Goal: Task Accomplishment & Management: Complete application form

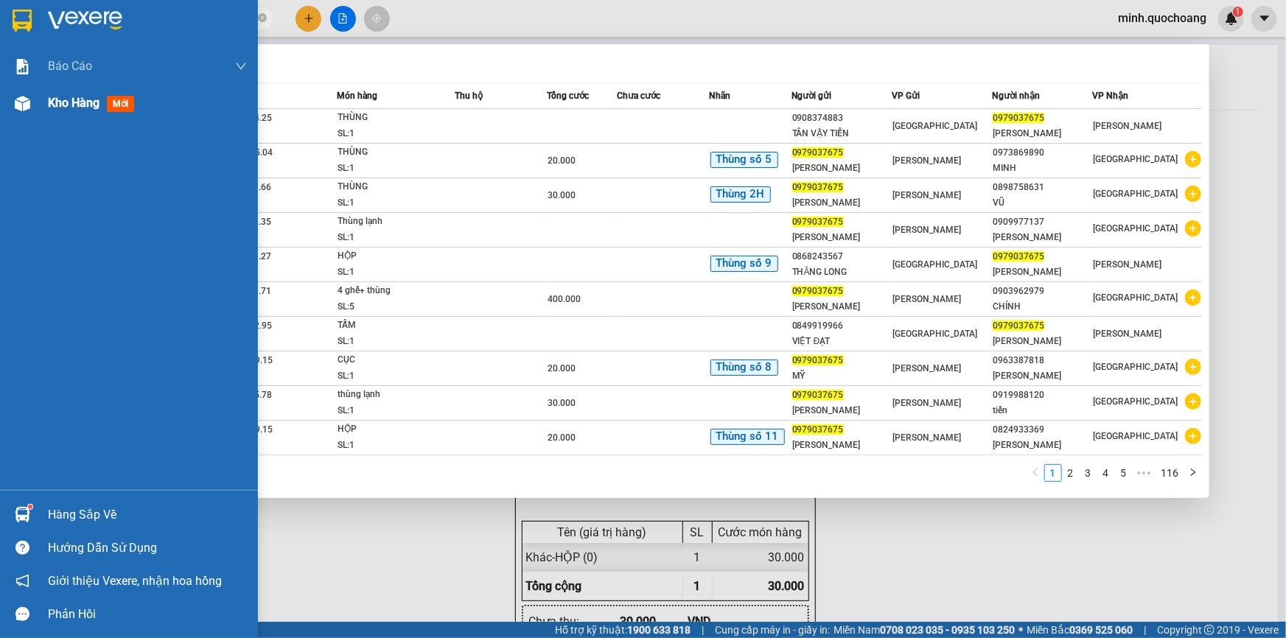
type input "0979037675"
click at [95, 102] on span "Kho hàng" at bounding box center [74, 103] width 52 height 14
click at [421, 575] on div at bounding box center [643, 319] width 1286 height 638
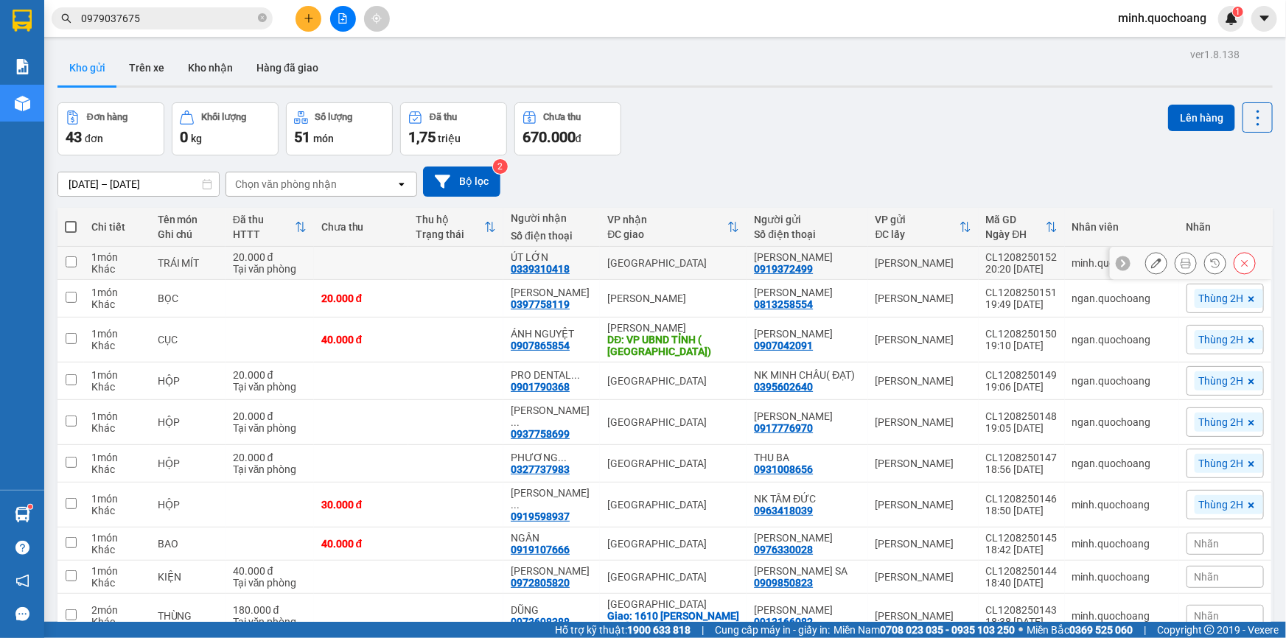
click at [1180, 267] on icon at bounding box center [1185, 263] width 10 height 10
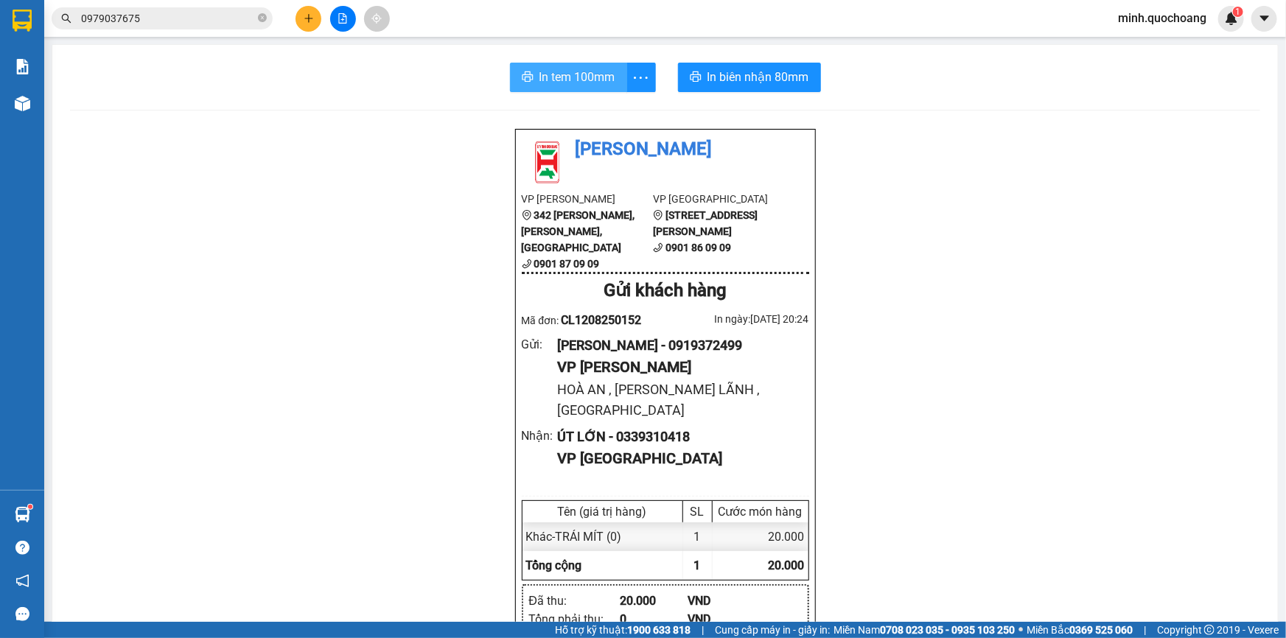
click at [573, 79] on span "In tem 100mm" at bounding box center [577, 77] width 76 height 18
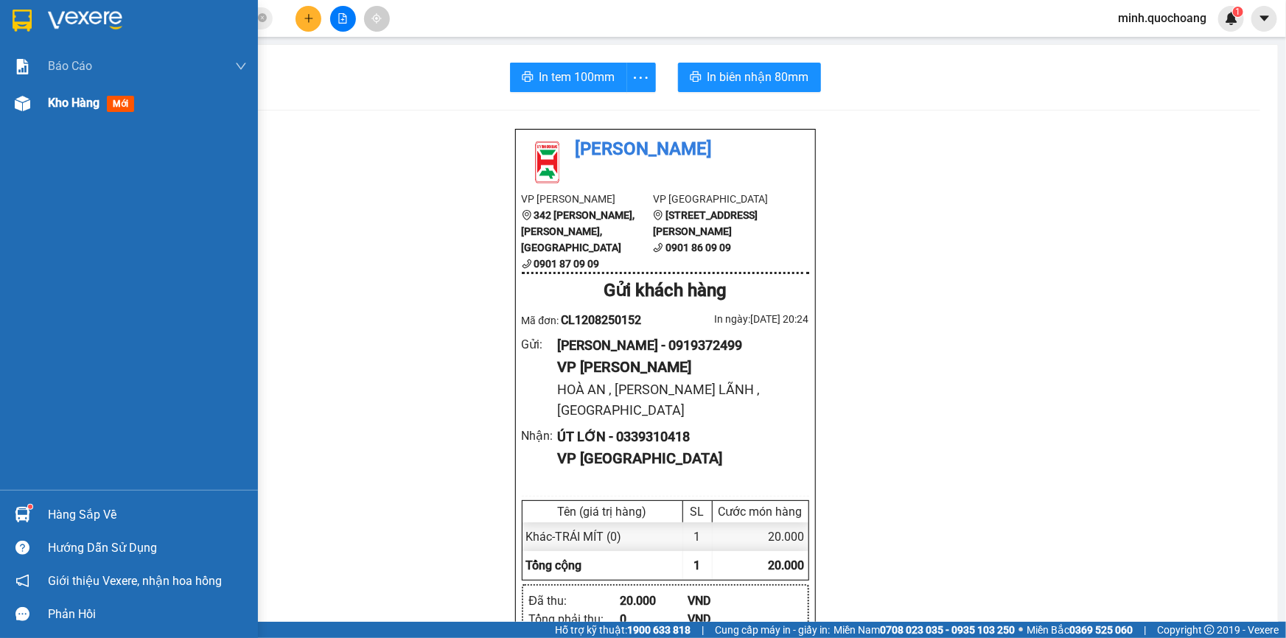
click at [43, 100] on div "Kho hàng mới" at bounding box center [129, 103] width 258 height 37
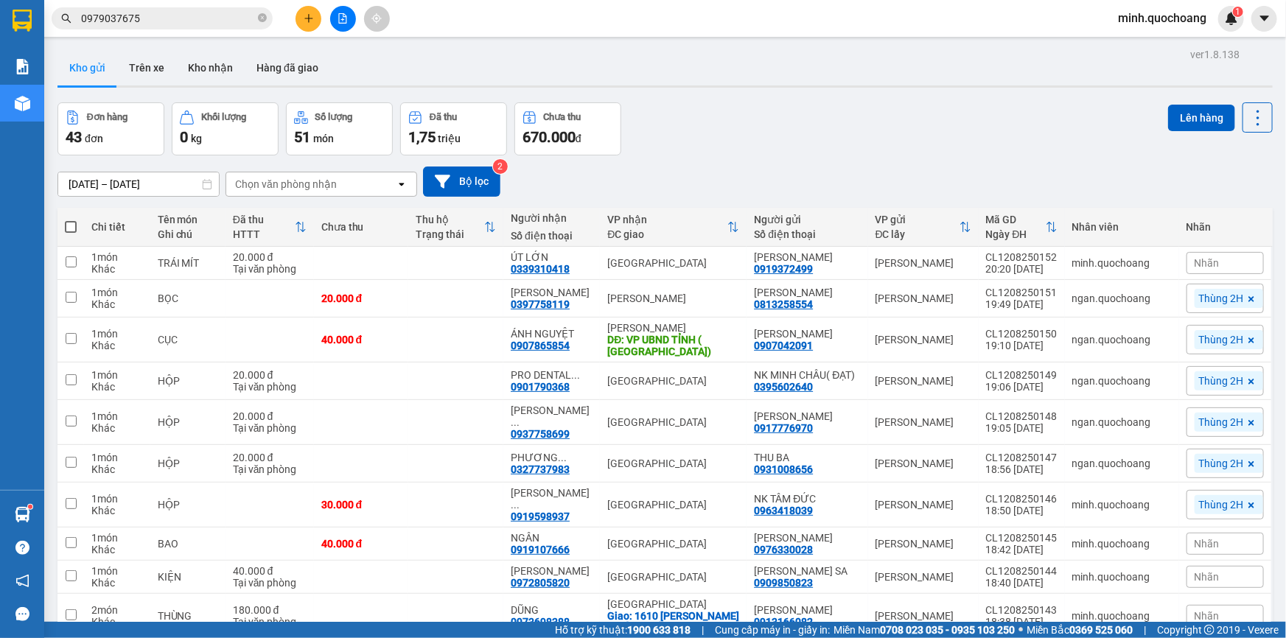
click at [309, 26] on button at bounding box center [308, 19] width 26 height 26
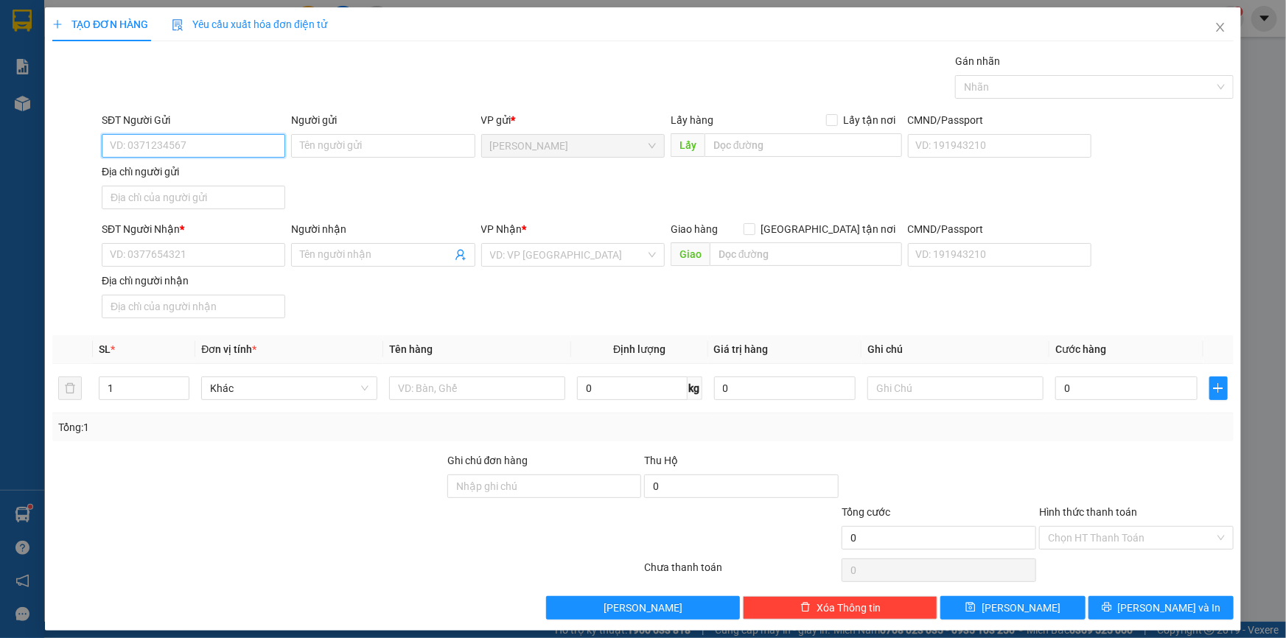
click at [187, 147] on input "SĐT Người Gửi" at bounding box center [193, 146] width 183 height 24
click at [192, 176] on div "0396208038 - NGÔ MINH THƯỜNG" at bounding box center [192, 175] width 164 height 16
type input "0396208038"
type input "[PERSON_NAME]"
type input "0396208038"
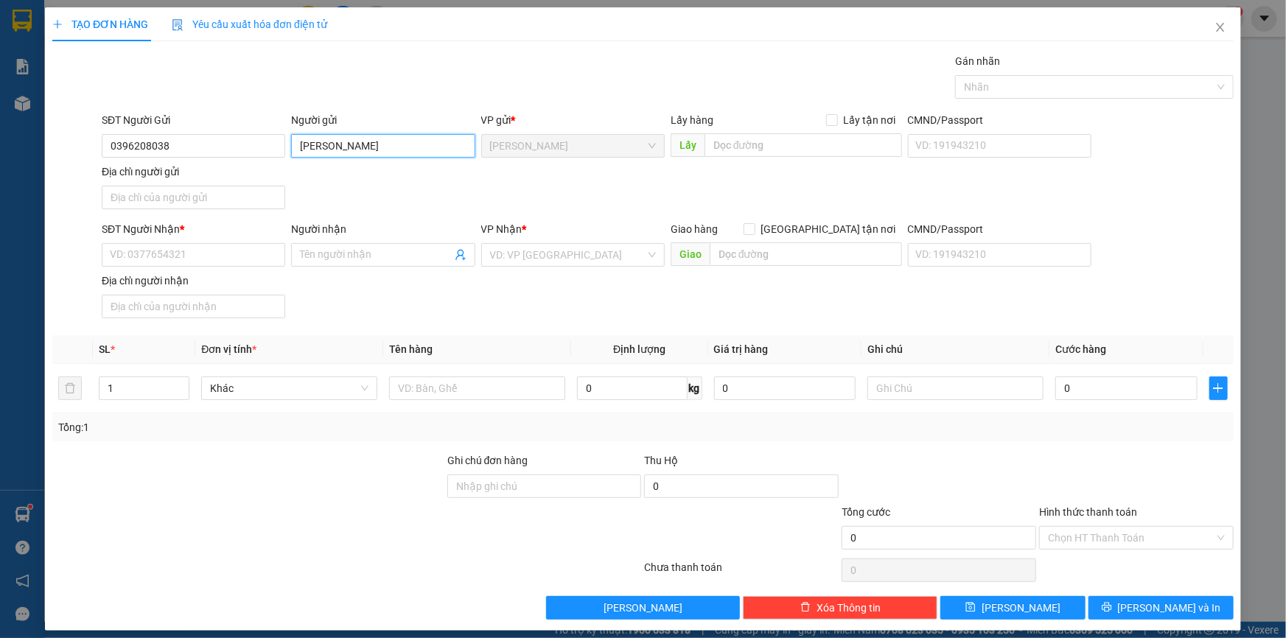
click at [419, 145] on input "[PERSON_NAME]" at bounding box center [382, 146] width 183 height 24
click at [186, 194] on input "Địa chỉ người gửi" at bounding box center [193, 198] width 183 height 24
paste input "[GEOGRAPHIC_DATA],[GEOGRAPHIC_DATA], [GEOGRAPHIC_DATA]"
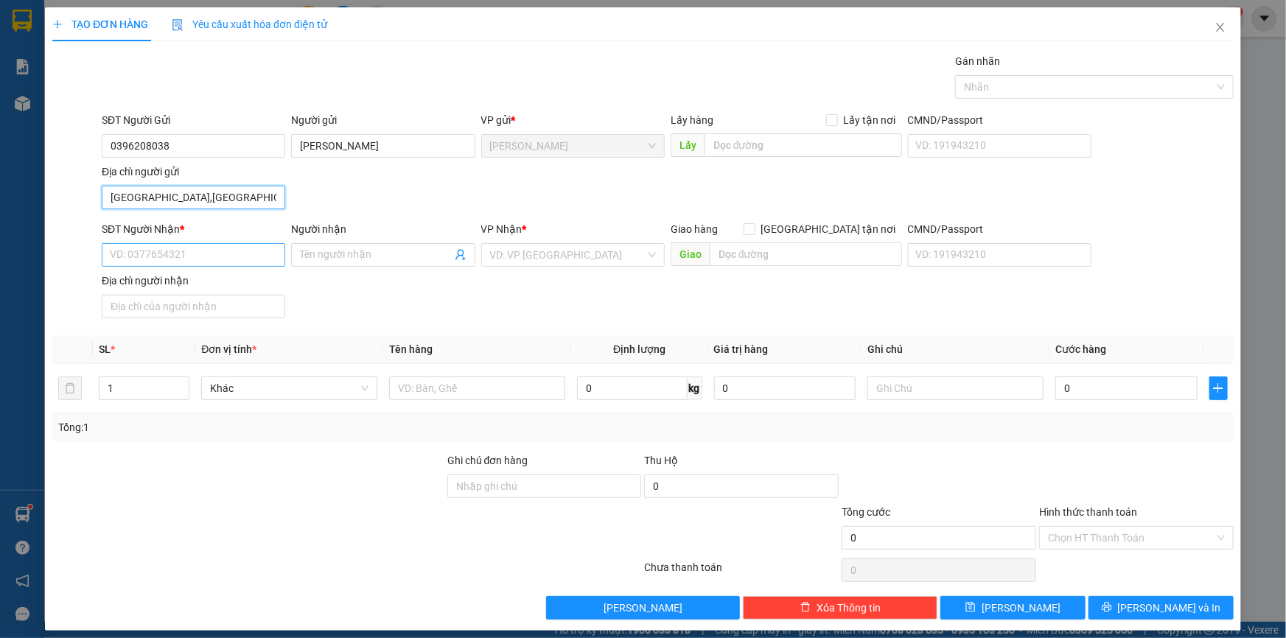
type input "[GEOGRAPHIC_DATA],[GEOGRAPHIC_DATA], [GEOGRAPHIC_DATA]"
click at [153, 258] on input "SĐT Người Nhận *" at bounding box center [193, 255] width 183 height 24
type input "0908217427"
click at [187, 280] on div "0908217427 - LỮU QUẢNG HÀ" at bounding box center [193, 284] width 166 height 16
type input "[PERSON_NAME][GEOGRAPHIC_DATA]"
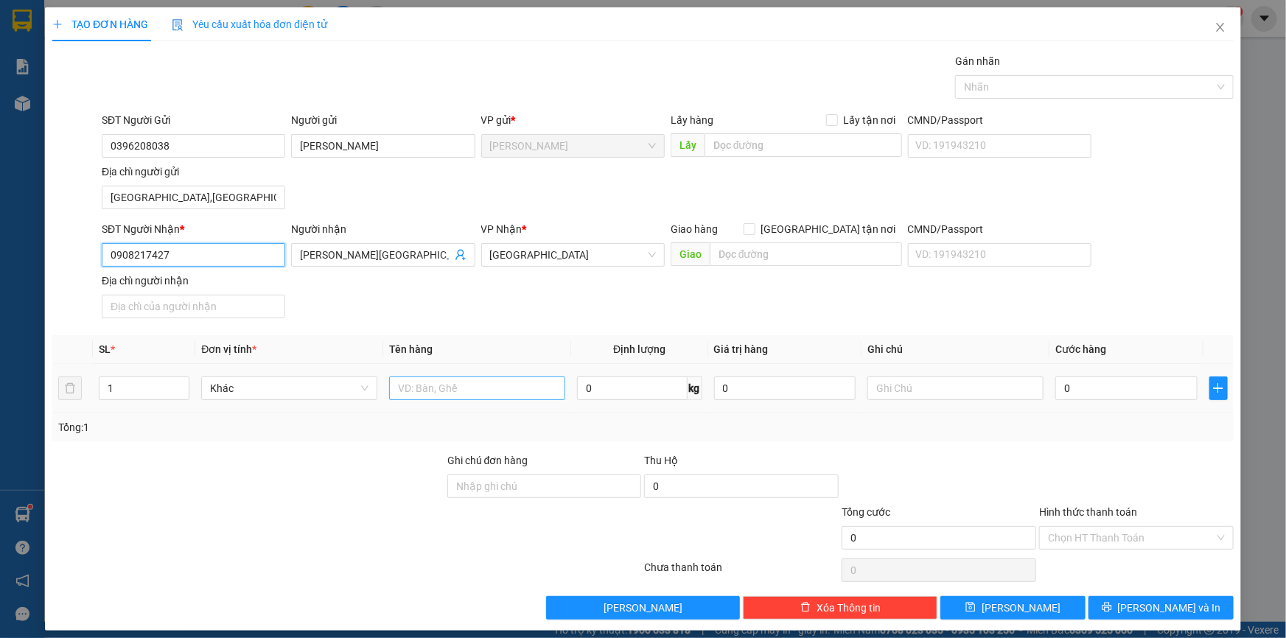
type input "0908217427"
click at [463, 393] on input "text" at bounding box center [477, 389] width 176 height 24
type input "D"
type input "ĐẦU LÂN"
click at [1076, 382] on input "0" at bounding box center [1126, 389] width 142 height 24
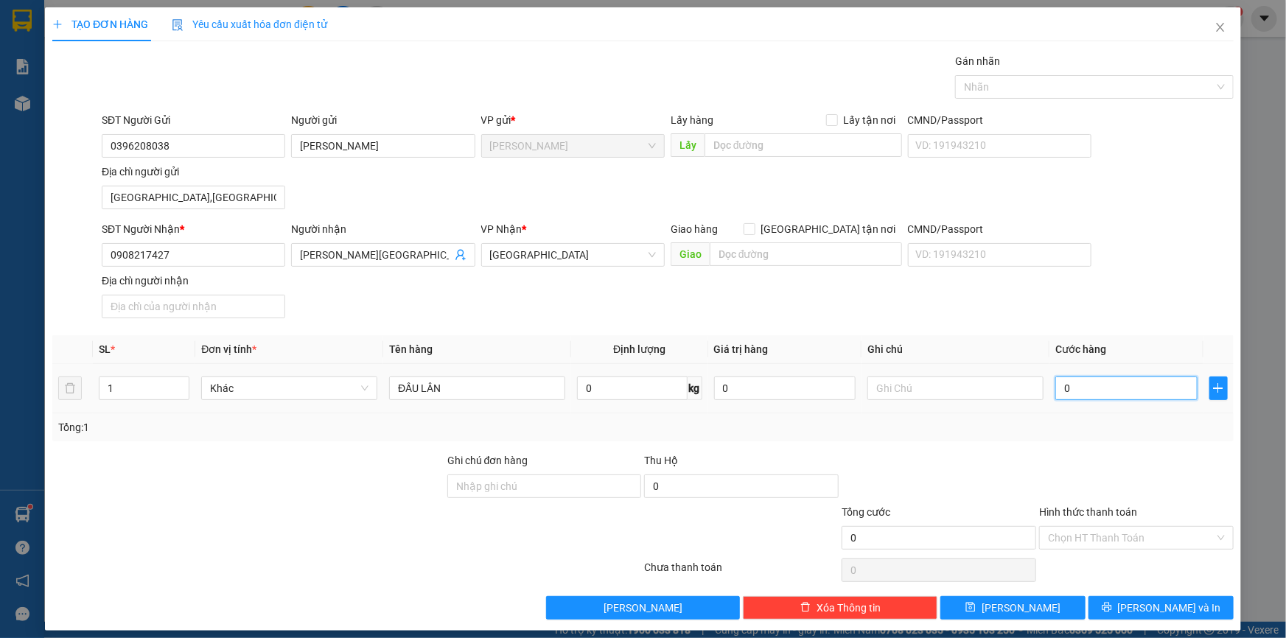
type input "4"
type input "40"
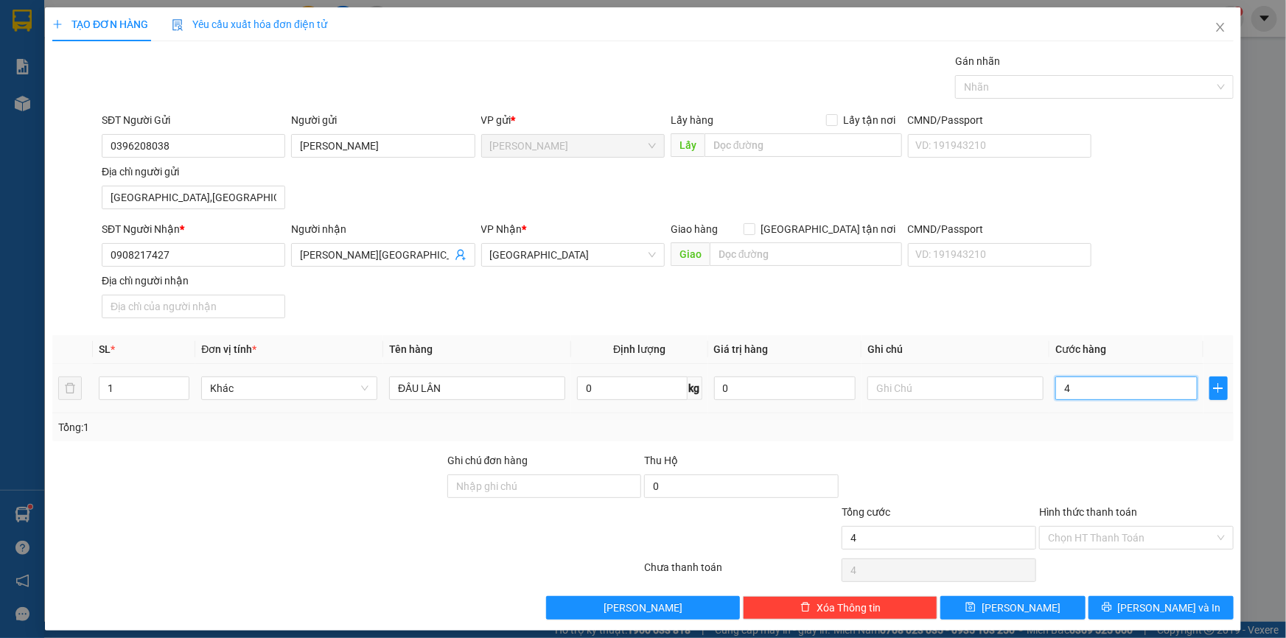
type input "40"
type input "40.000"
click at [1056, 431] on div "Tổng: 1" at bounding box center [642, 427] width 1169 height 16
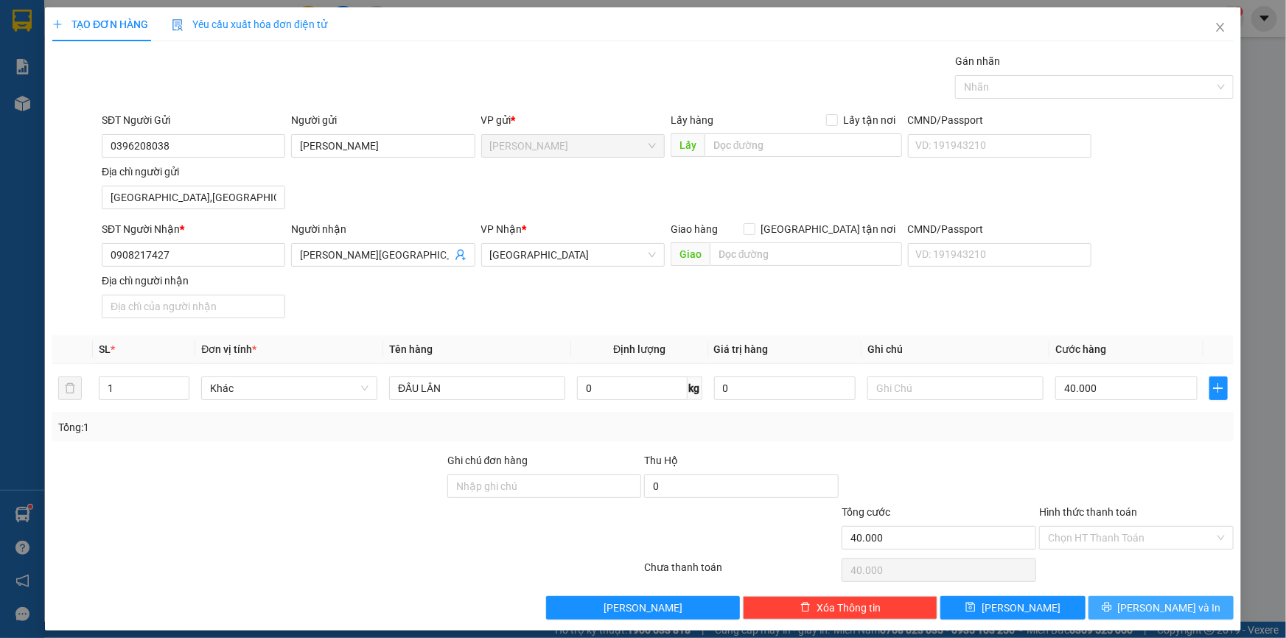
click at [1144, 614] on span "[PERSON_NAME] và In" at bounding box center [1169, 608] width 103 height 16
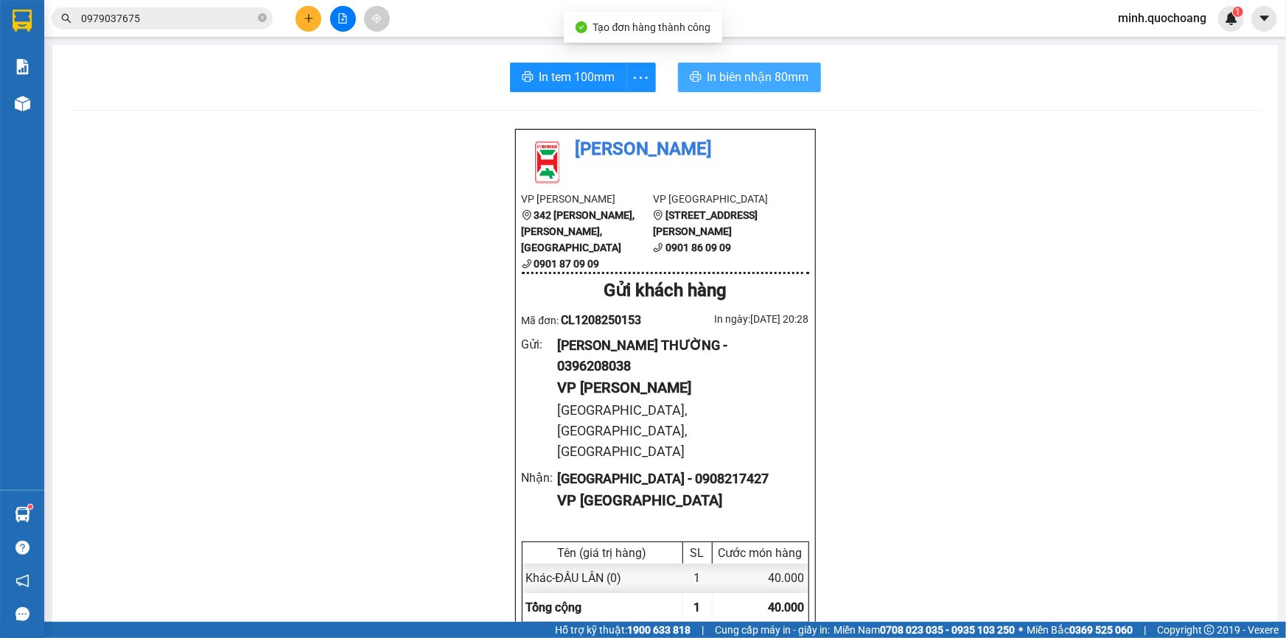
click at [738, 88] on button "In biên nhận 80mm" at bounding box center [749, 77] width 143 height 29
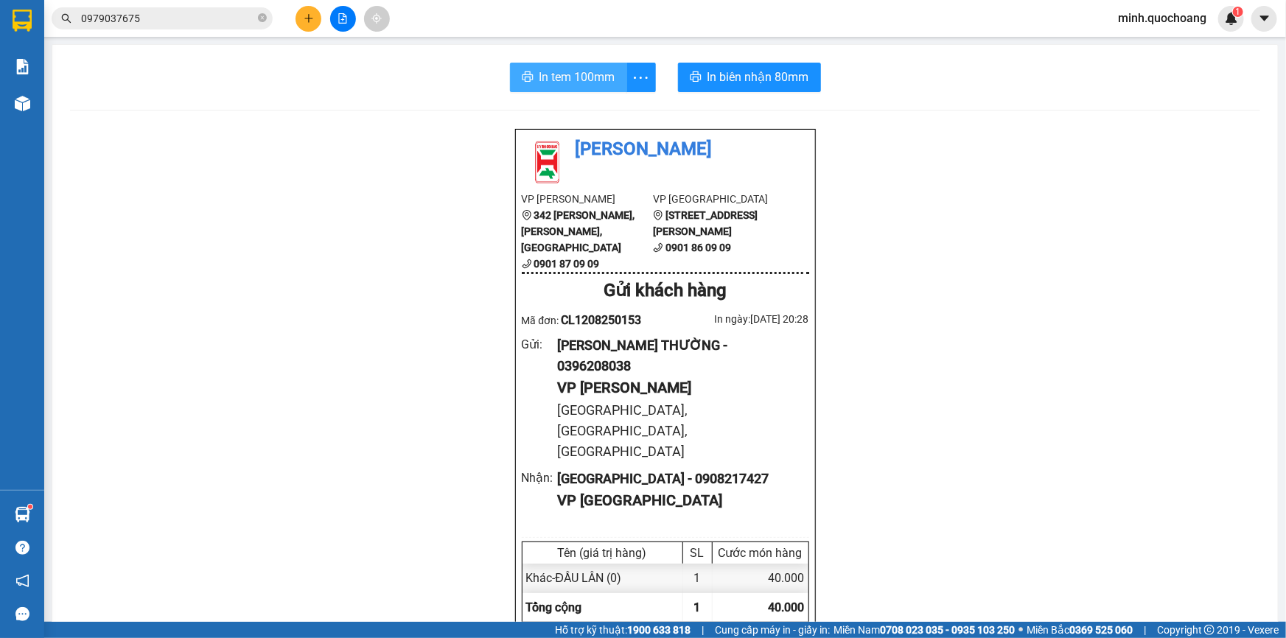
click at [572, 80] on span "In tem 100mm" at bounding box center [577, 77] width 76 height 18
click at [304, 18] on icon "plus" at bounding box center [309, 18] width 10 height 10
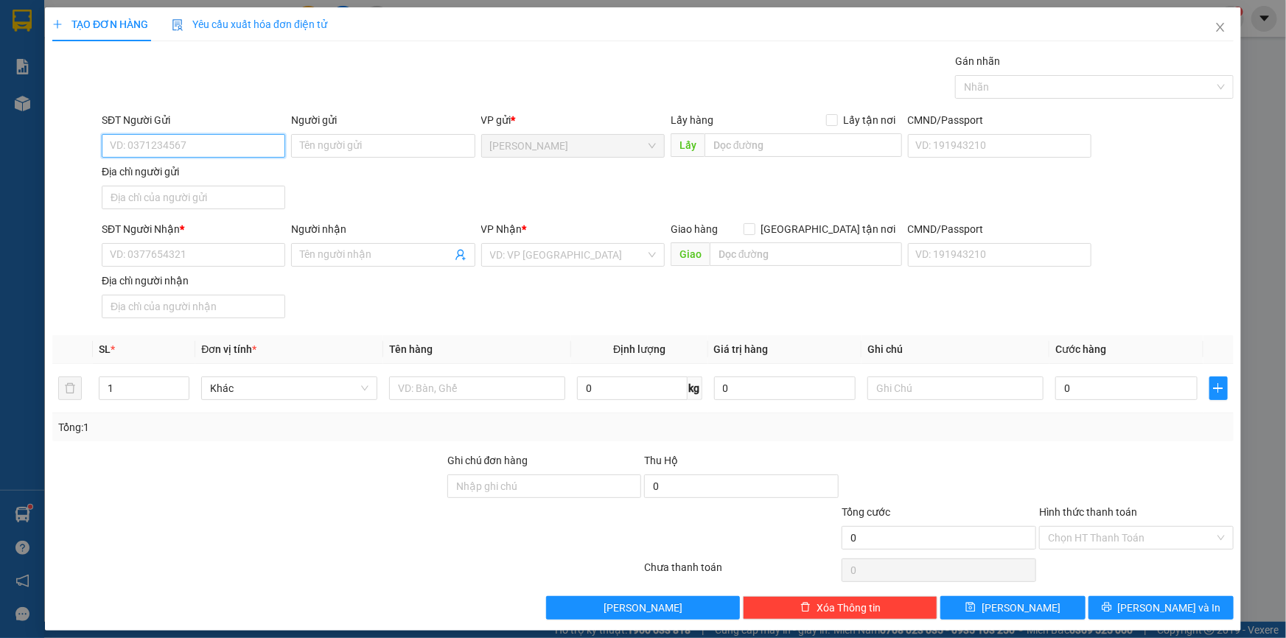
click at [181, 139] on input "SĐT Người Gửi" at bounding box center [193, 146] width 183 height 24
type input "0902302102"
click at [206, 173] on div "0902302102 - ĐOÀN HỮU NGHĨA" at bounding box center [192, 175] width 164 height 16
type input "ĐOÀN HỮU NGHĨA"
type input "0902302102"
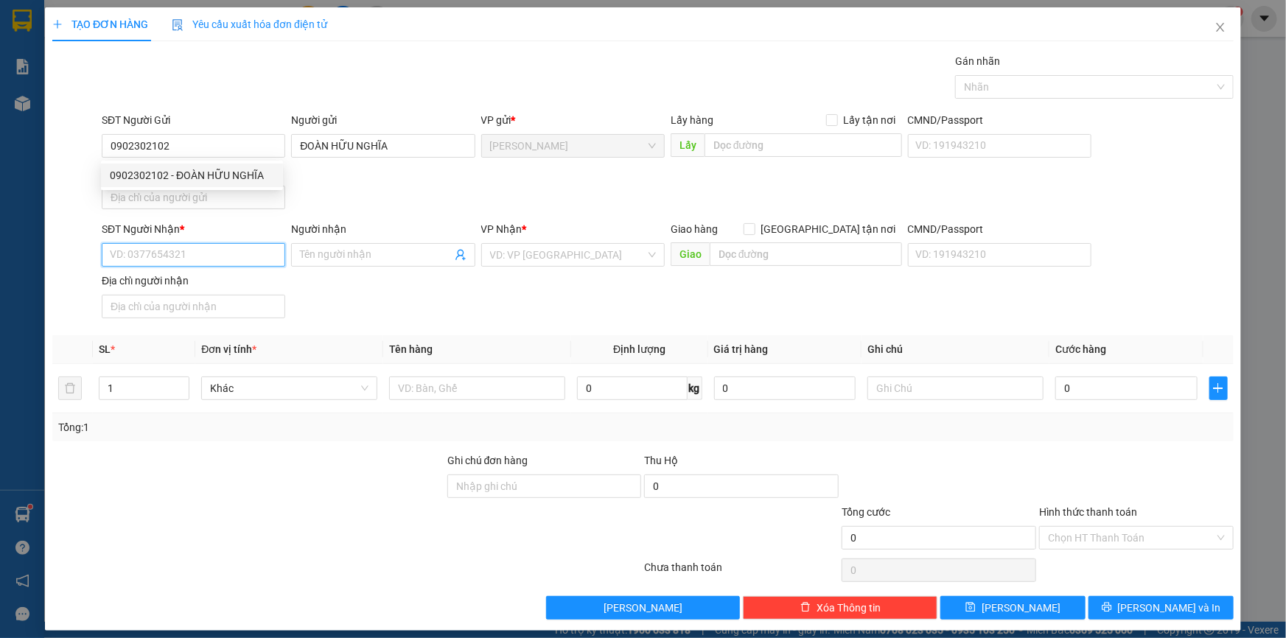
click at [206, 249] on input "SĐT Người Nhận *" at bounding box center [193, 255] width 183 height 24
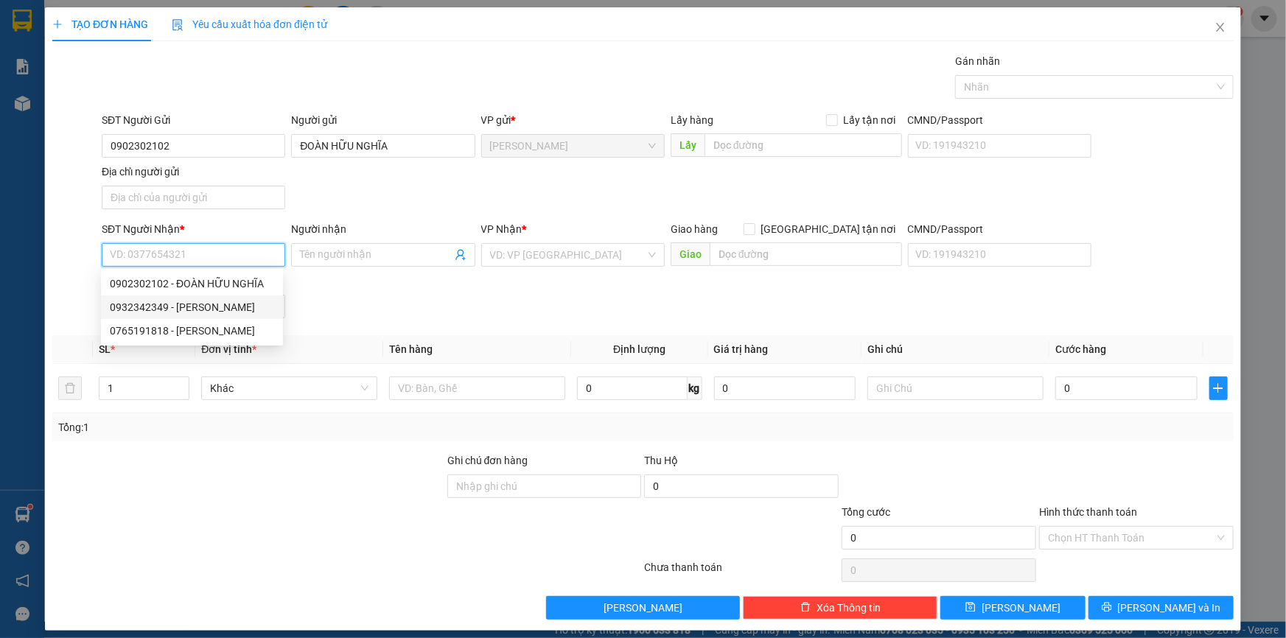
click at [248, 304] on div "0932342349 - NGUYỄN HỮU NAM" at bounding box center [192, 307] width 164 height 16
type input "0932342349"
type input "NGUYỄN HỮU NAM"
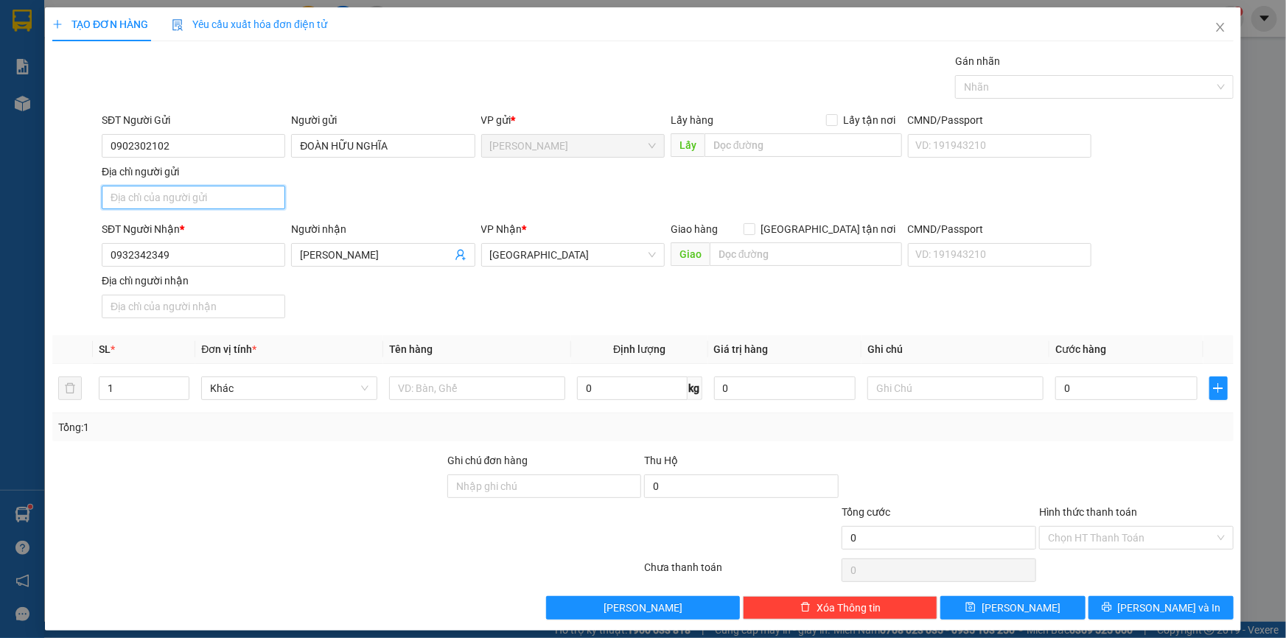
click at [205, 193] on input "Địa chỉ người gửi" at bounding box center [193, 198] width 183 height 24
click at [176, 196] on input "731, QL30, XÃ MỸ TÂN CAO LÃNH ĐỒNG THÁP" at bounding box center [193, 198] width 183 height 24
click at [133, 197] on input "731, QL30MỸ TÂN CAO LÃNH ĐỒNG THÁP" at bounding box center [193, 198] width 183 height 24
click at [241, 192] on input "731 QL30MỸ TÂN CAO LÃNH ĐỒNG THÁP" at bounding box center [193, 198] width 183 height 24
type input "731 QL30 , P MỸ NGẢI , ĐỒNG THÁP"
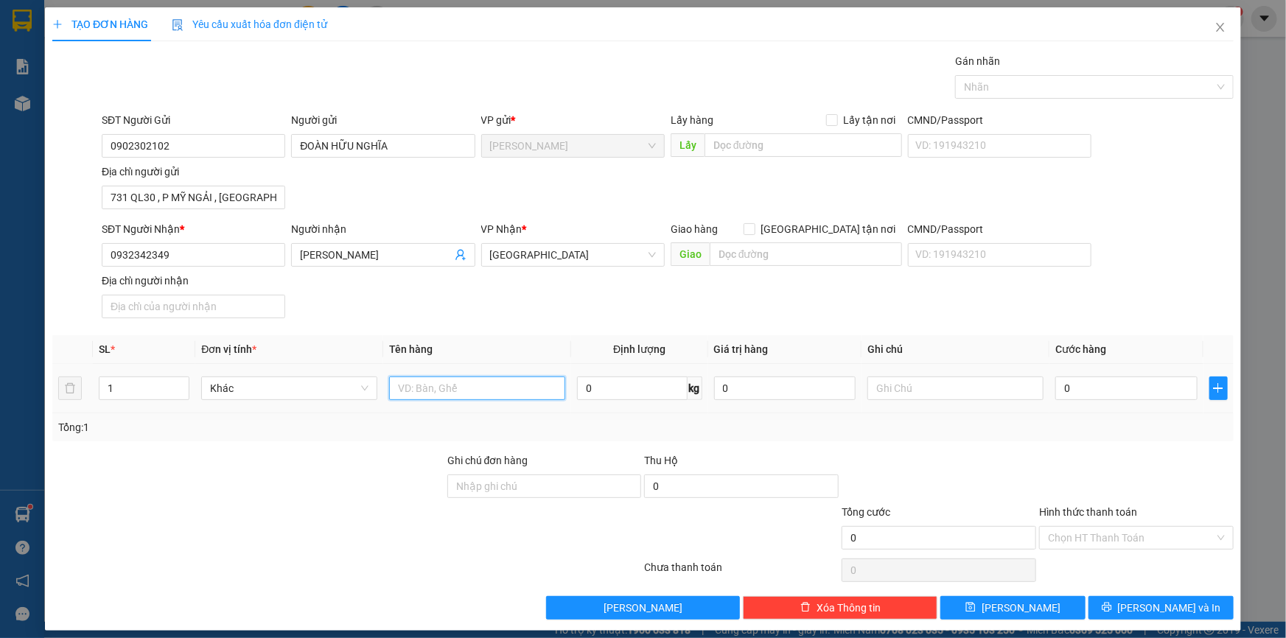
click at [423, 391] on input "text" at bounding box center [477, 389] width 176 height 24
type input "THÙNG LẠNH"
click at [1075, 387] on input "0" at bounding box center [1126, 389] width 142 height 24
type input "3"
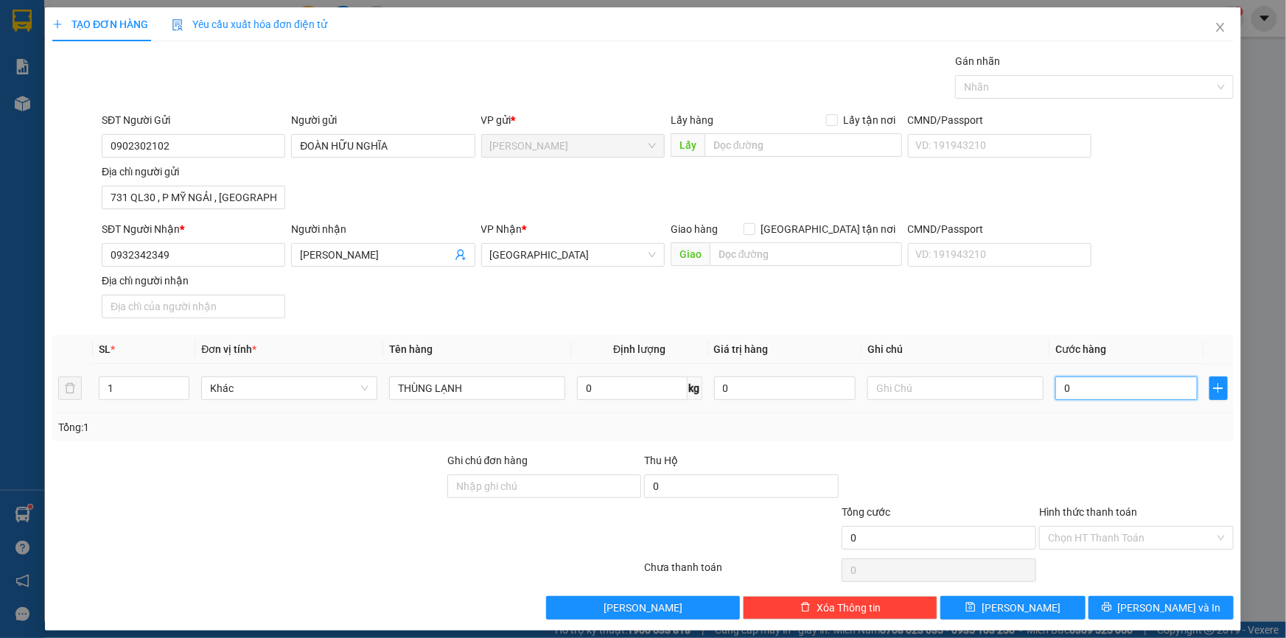
type input "3"
type input "30"
type input "30.000"
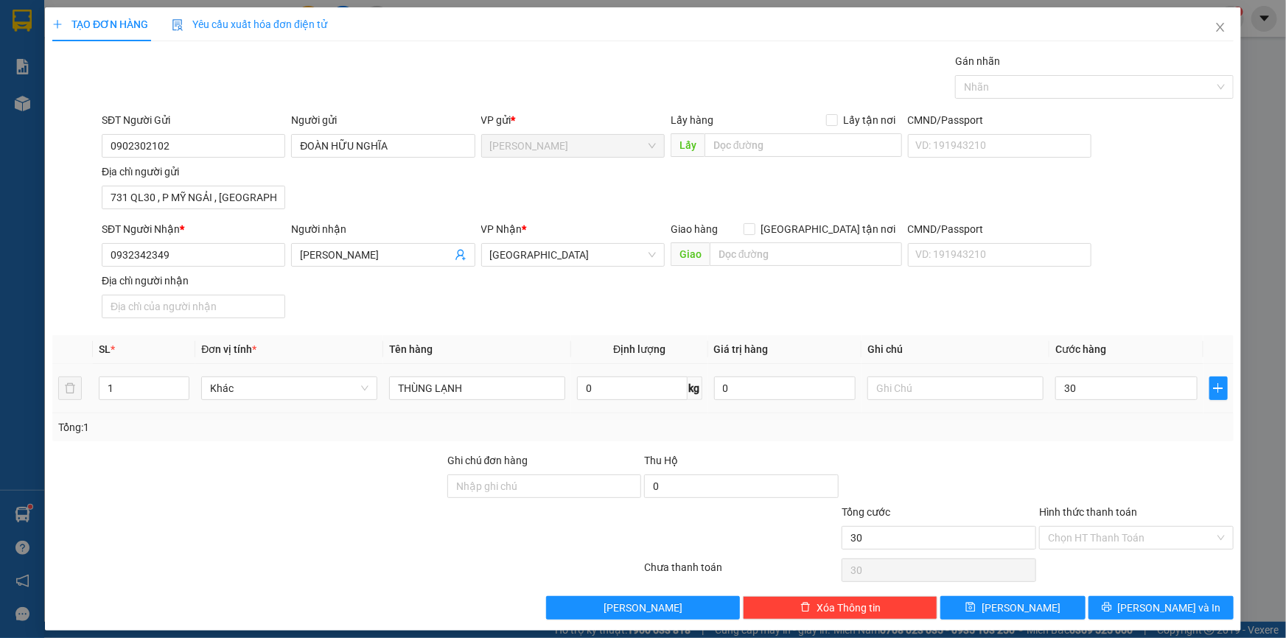
type input "30.000"
click at [1098, 463] on div at bounding box center [1135, 478] width 197 height 52
click at [1094, 542] on input "Hình thức thanh toán" at bounding box center [1131, 538] width 167 height 22
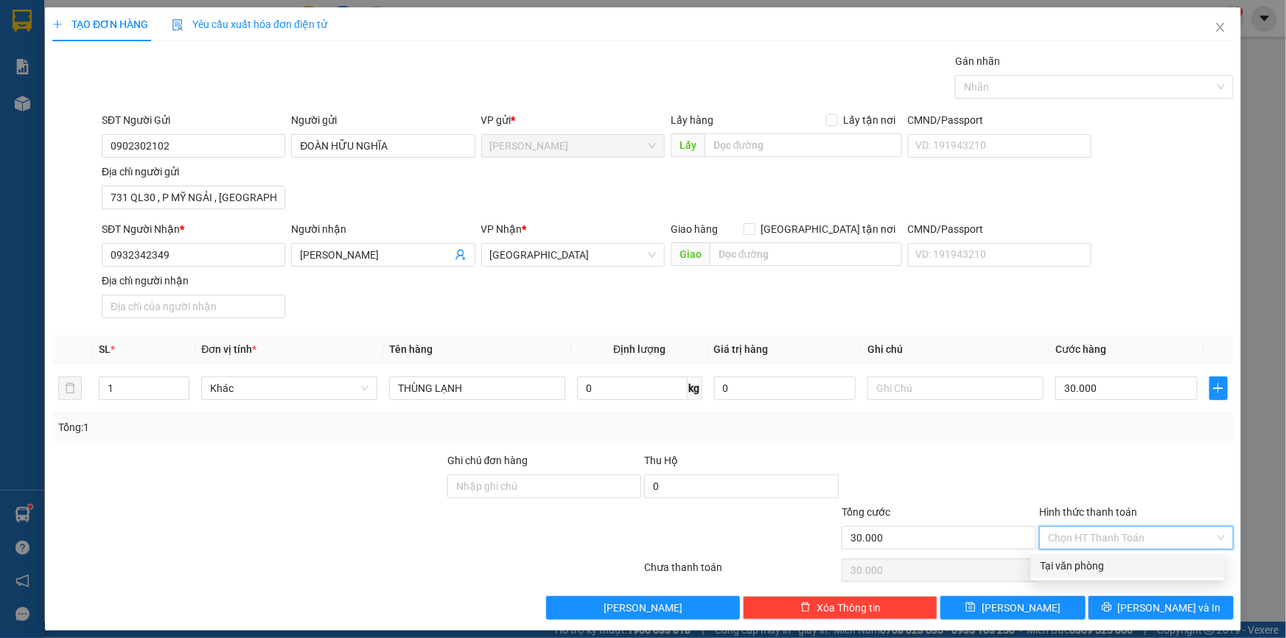
click at [1091, 565] on div "Tại văn phòng" at bounding box center [1127, 566] width 175 height 16
type input "0"
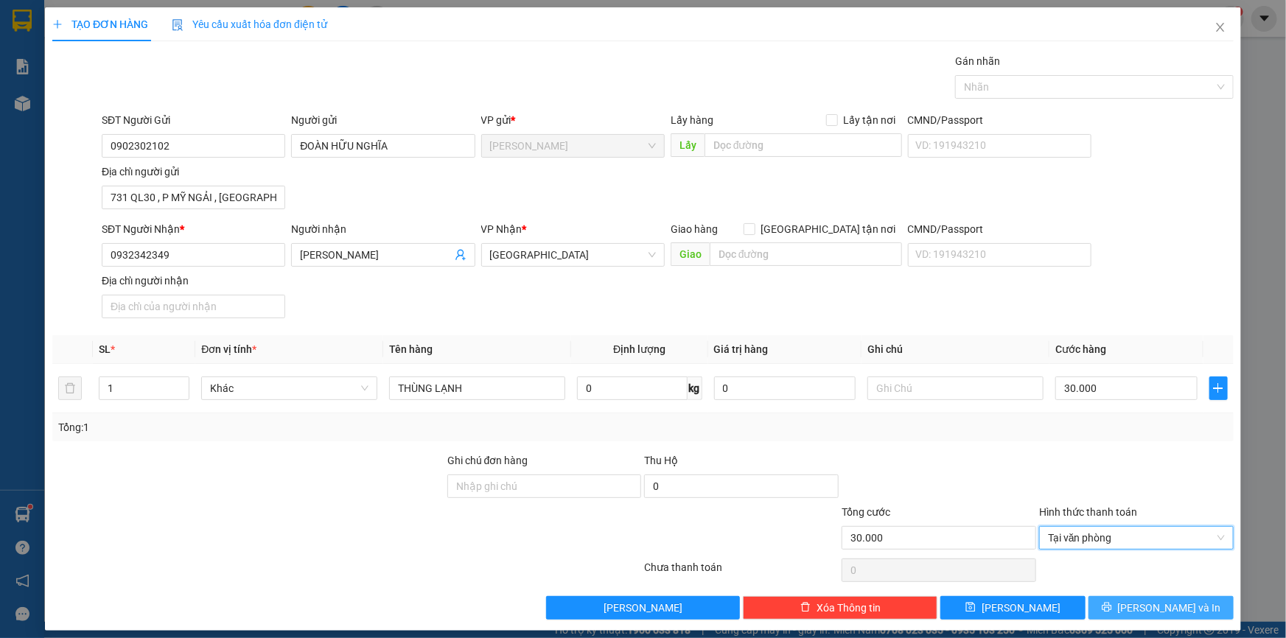
click at [1104, 604] on button "[PERSON_NAME] và In" at bounding box center [1160, 608] width 145 height 24
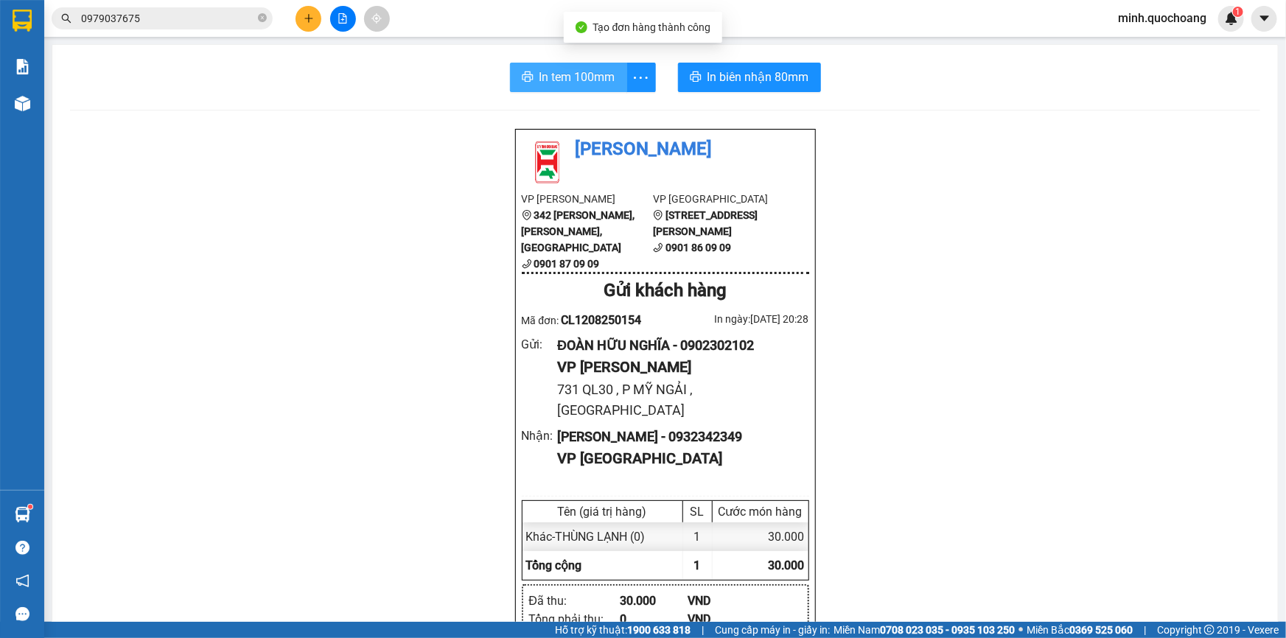
click at [550, 75] on span "In tem 100mm" at bounding box center [577, 77] width 76 height 18
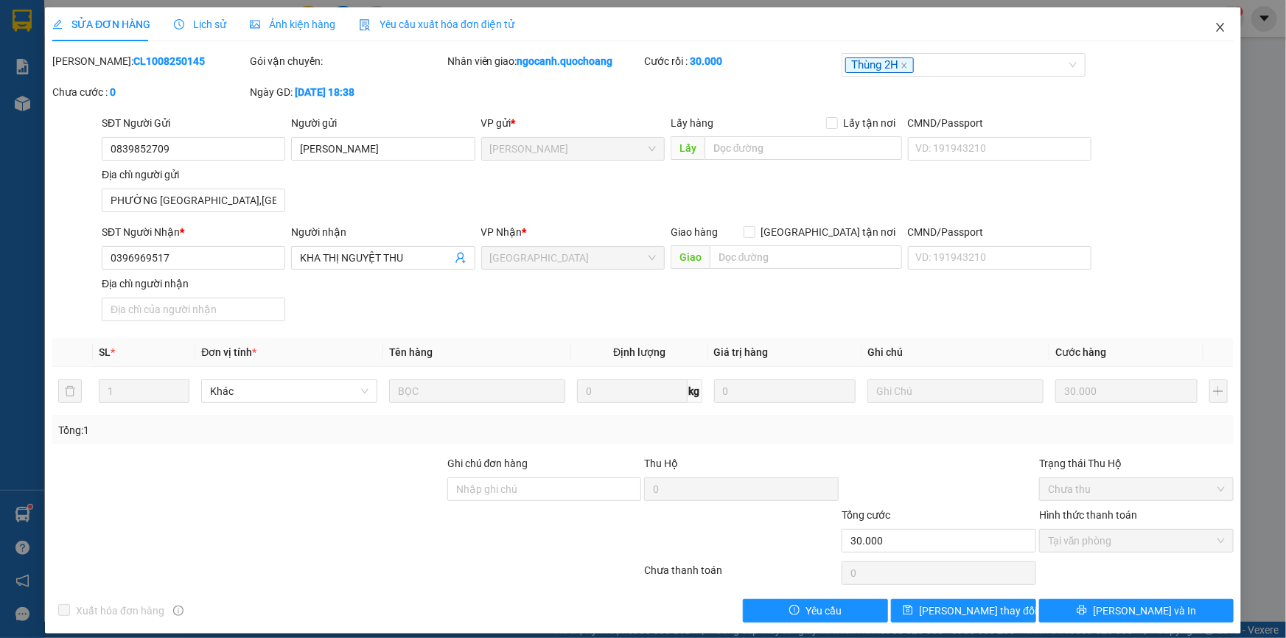
drag, startPoint x: 1211, startPoint y: 32, endPoint x: 169, endPoint y: 32, distance: 1041.1
click at [1214, 31] on icon "close" at bounding box center [1220, 27] width 12 height 12
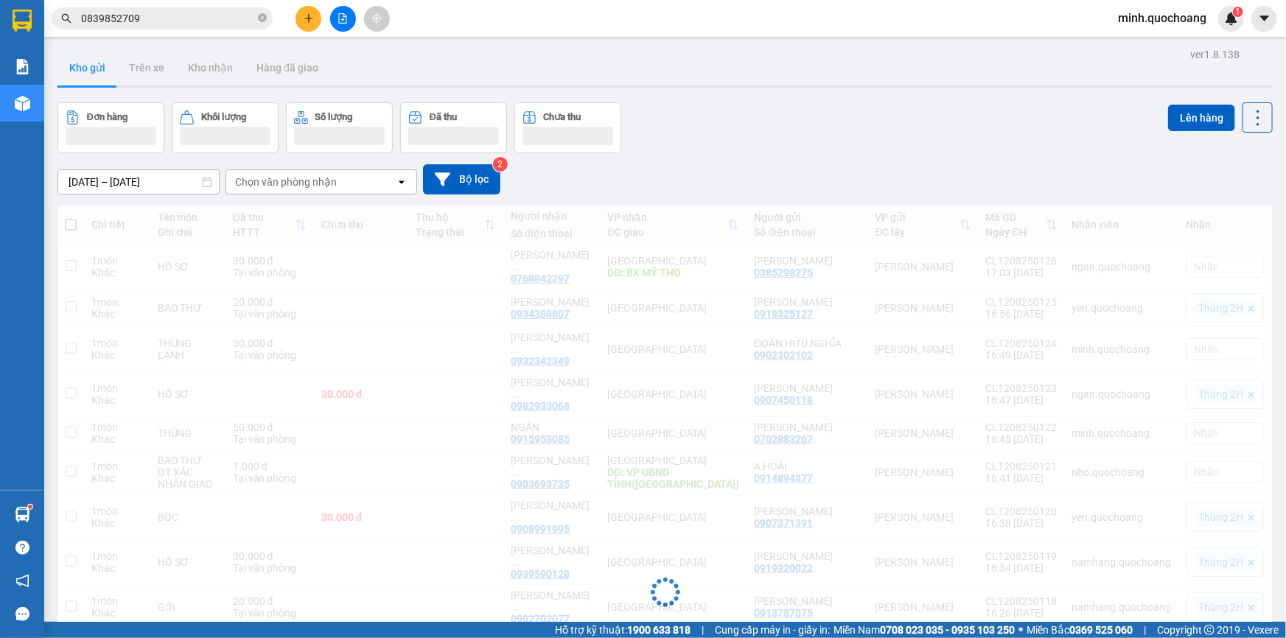
click at [179, 23] on input "0839852709" at bounding box center [168, 18] width 174 height 16
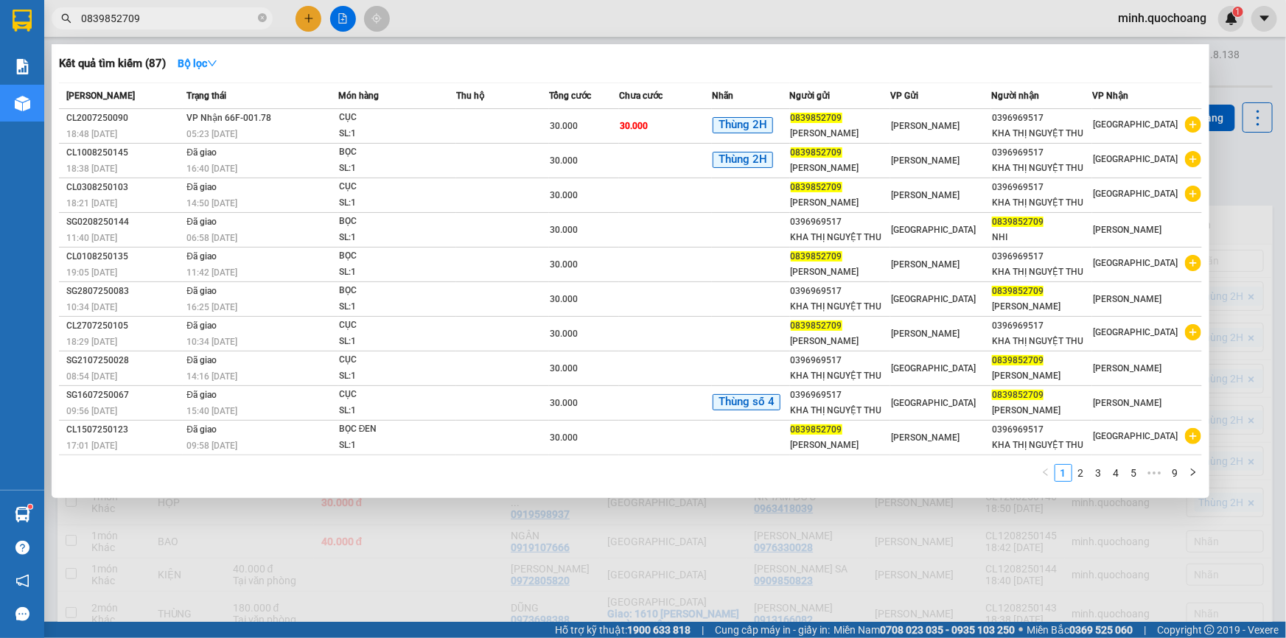
click at [179, 23] on input "0839852709" at bounding box center [168, 18] width 174 height 16
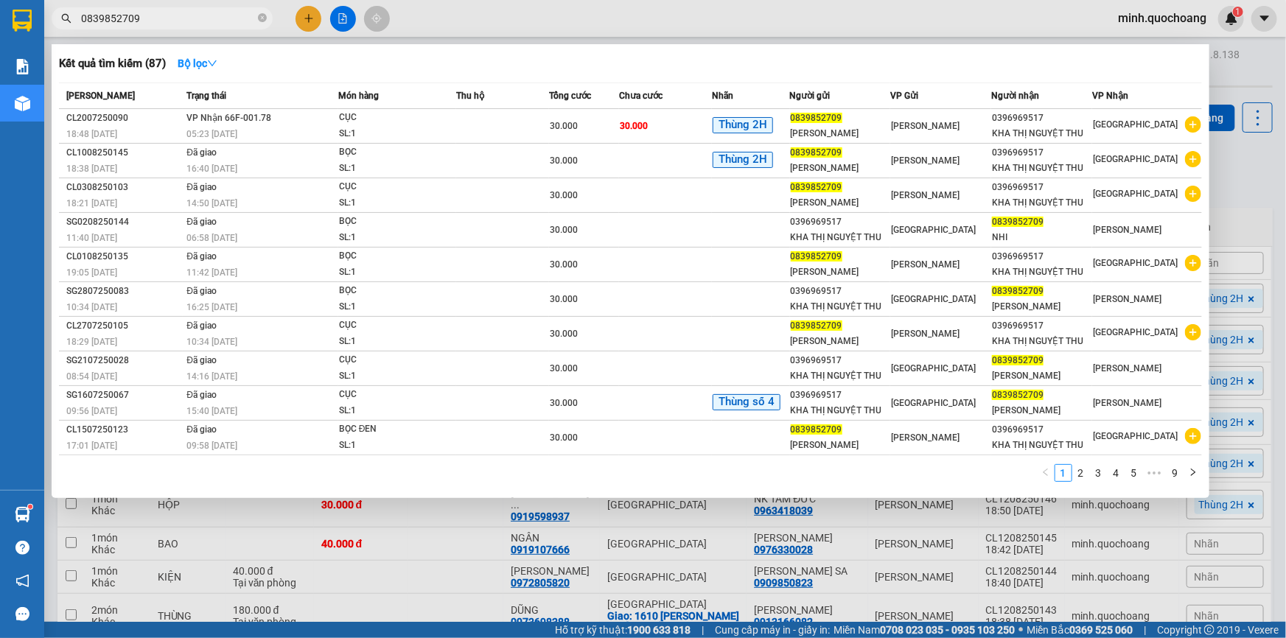
paste input "[PERSON_NAME]"
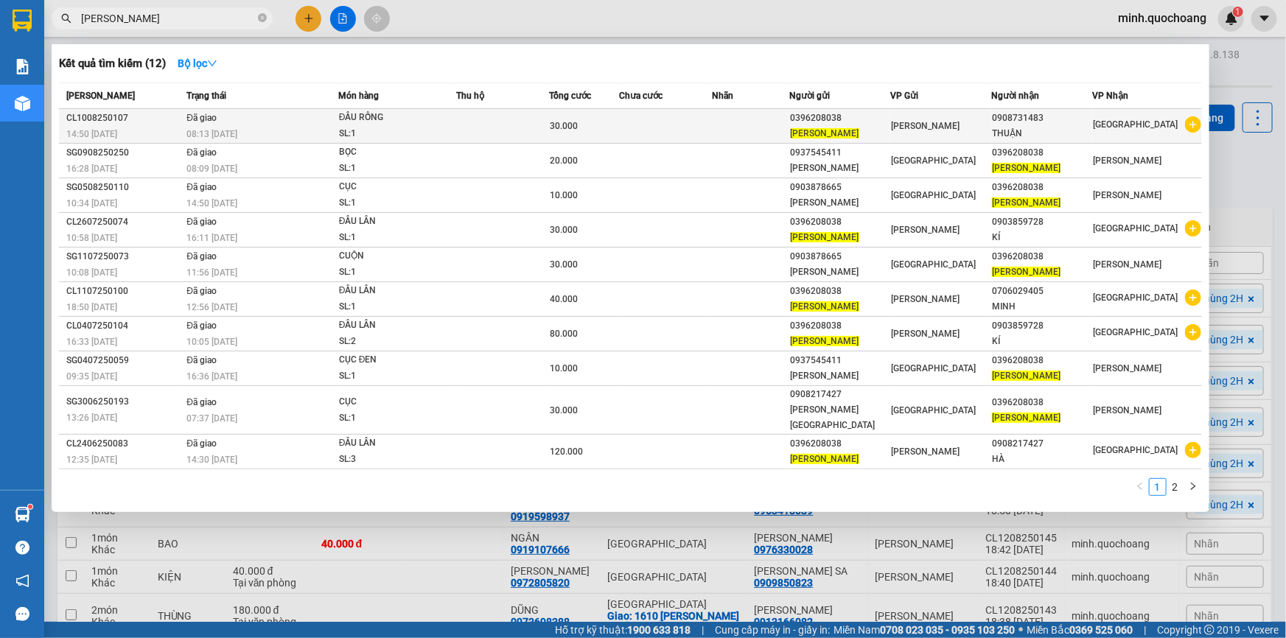
type input "[PERSON_NAME]"
click at [508, 124] on td at bounding box center [502, 126] width 93 height 35
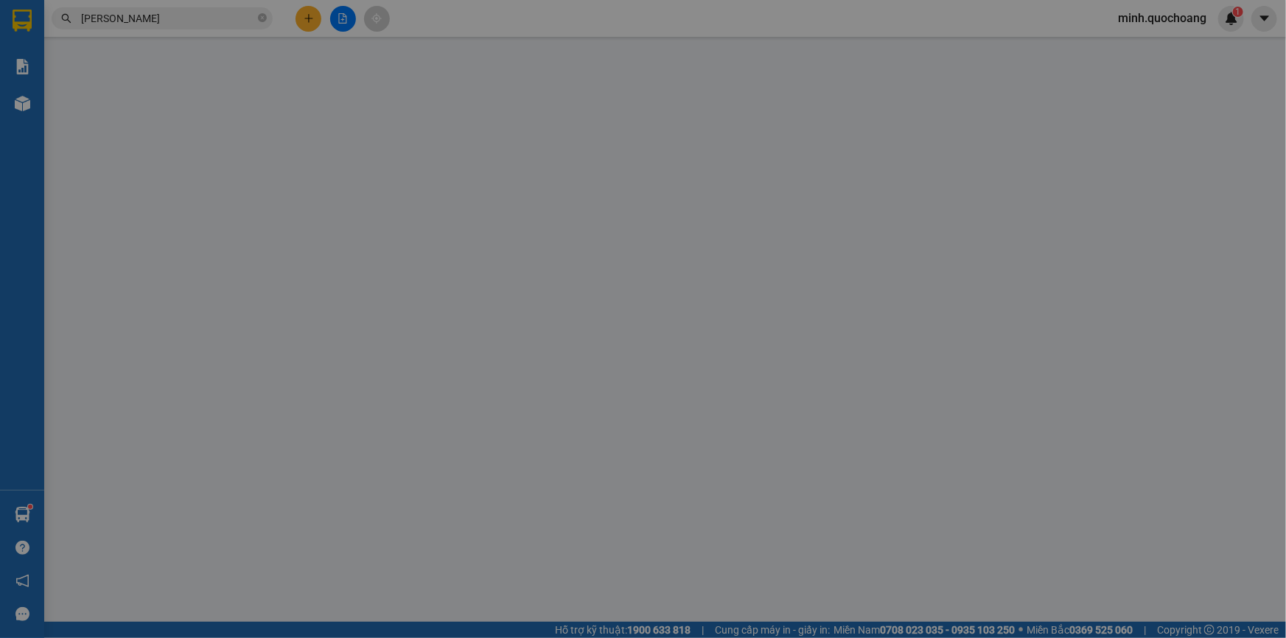
type input "0396208038"
type input "[PERSON_NAME]"
type input "[GEOGRAPHIC_DATA],[GEOGRAPHIC_DATA], [GEOGRAPHIC_DATA]"
type input "0908731483"
type input "THUẬN"
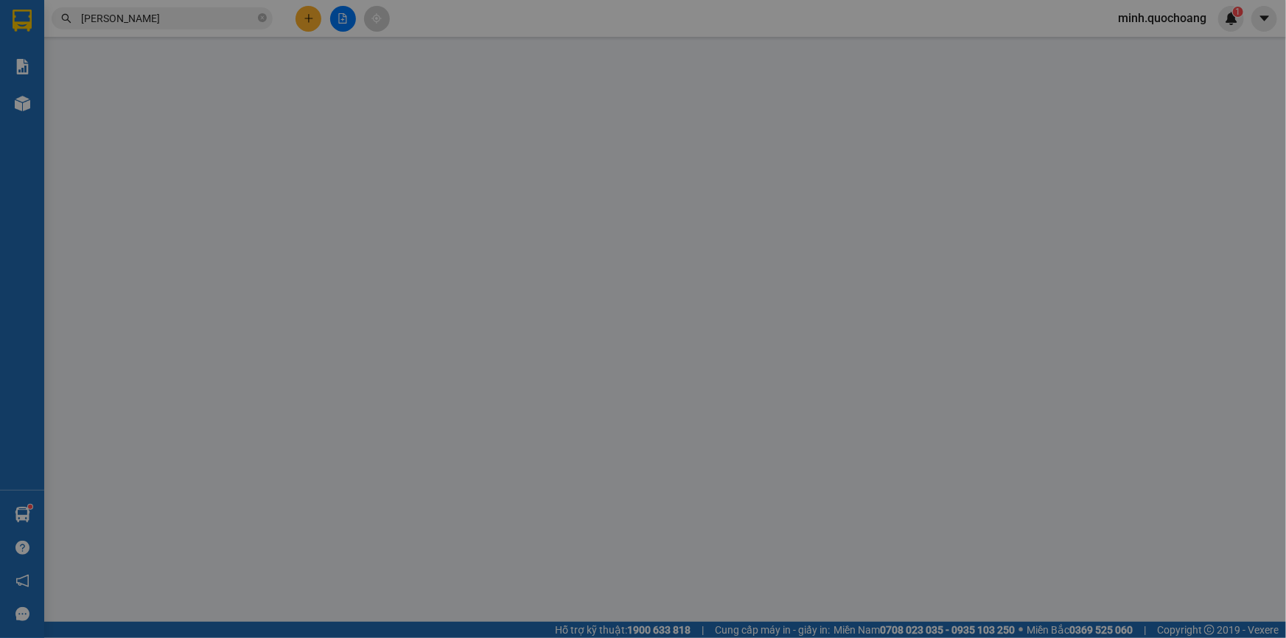
type input "30.000"
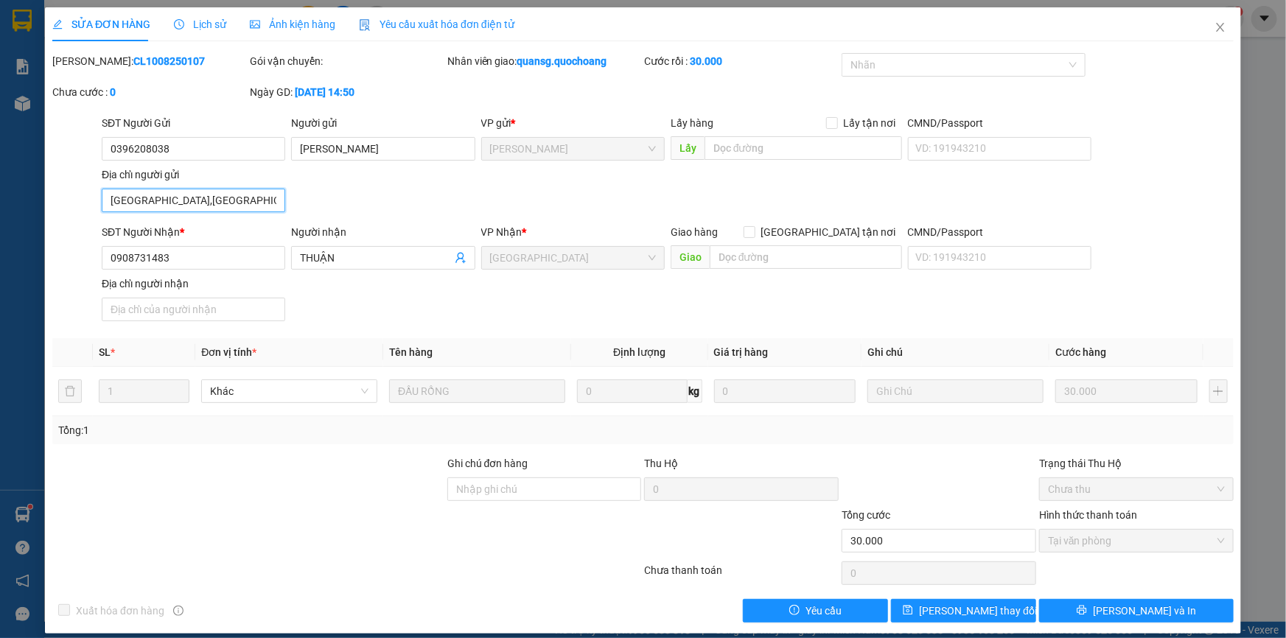
click at [236, 206] on input "[GEOGRAPHIC_DATA],[GEOGRAPHIC_DATA], [GEOGRAPHIC_DATA]" at bounding box center [193, 201] width 183 height 24
